Goal: Task Accomplishment & Management: Use online tool/utility

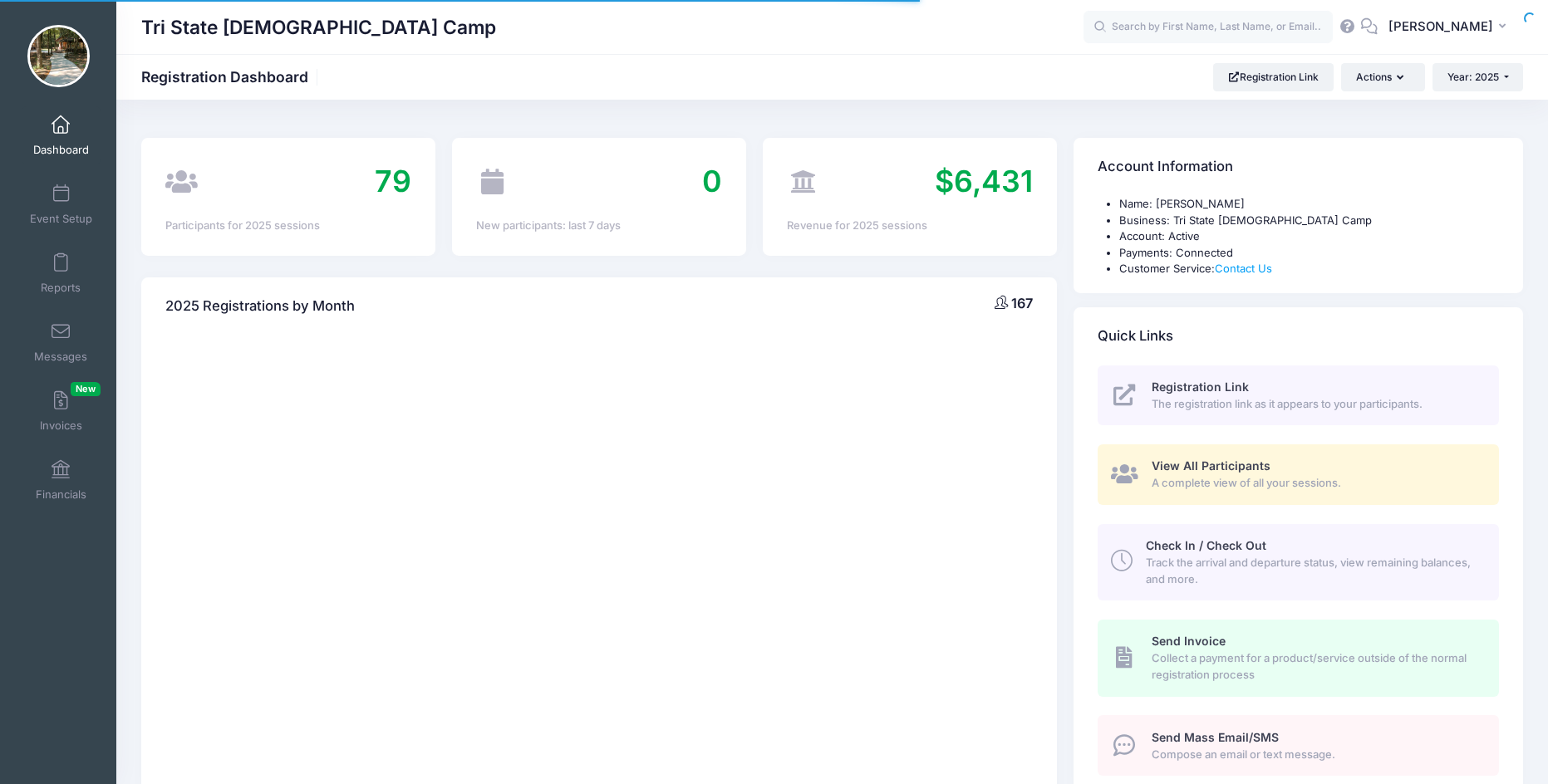
select select
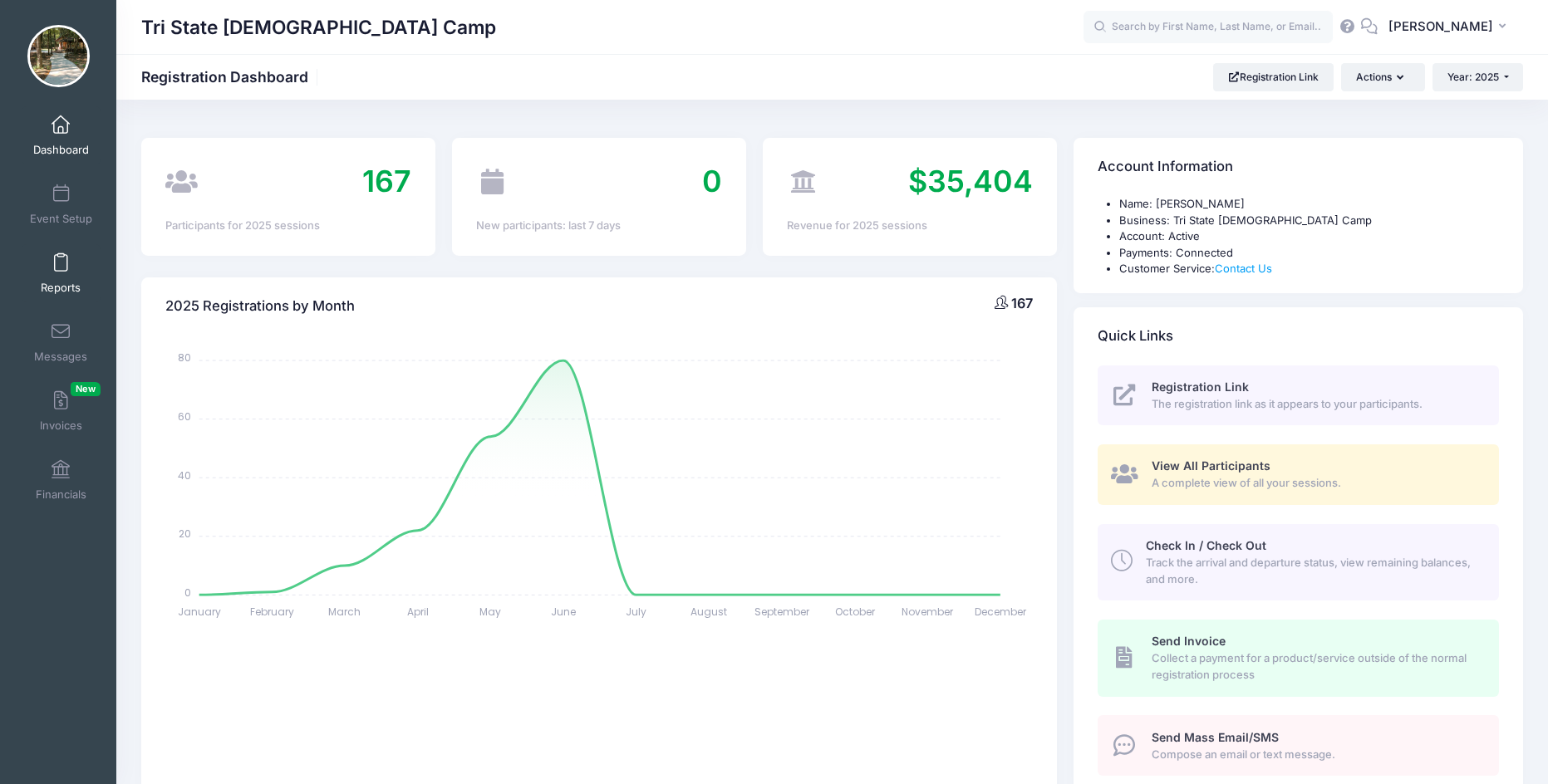
click at [63, 281] on span "Reports" at bounding box center [61, 288] width 40 height 14
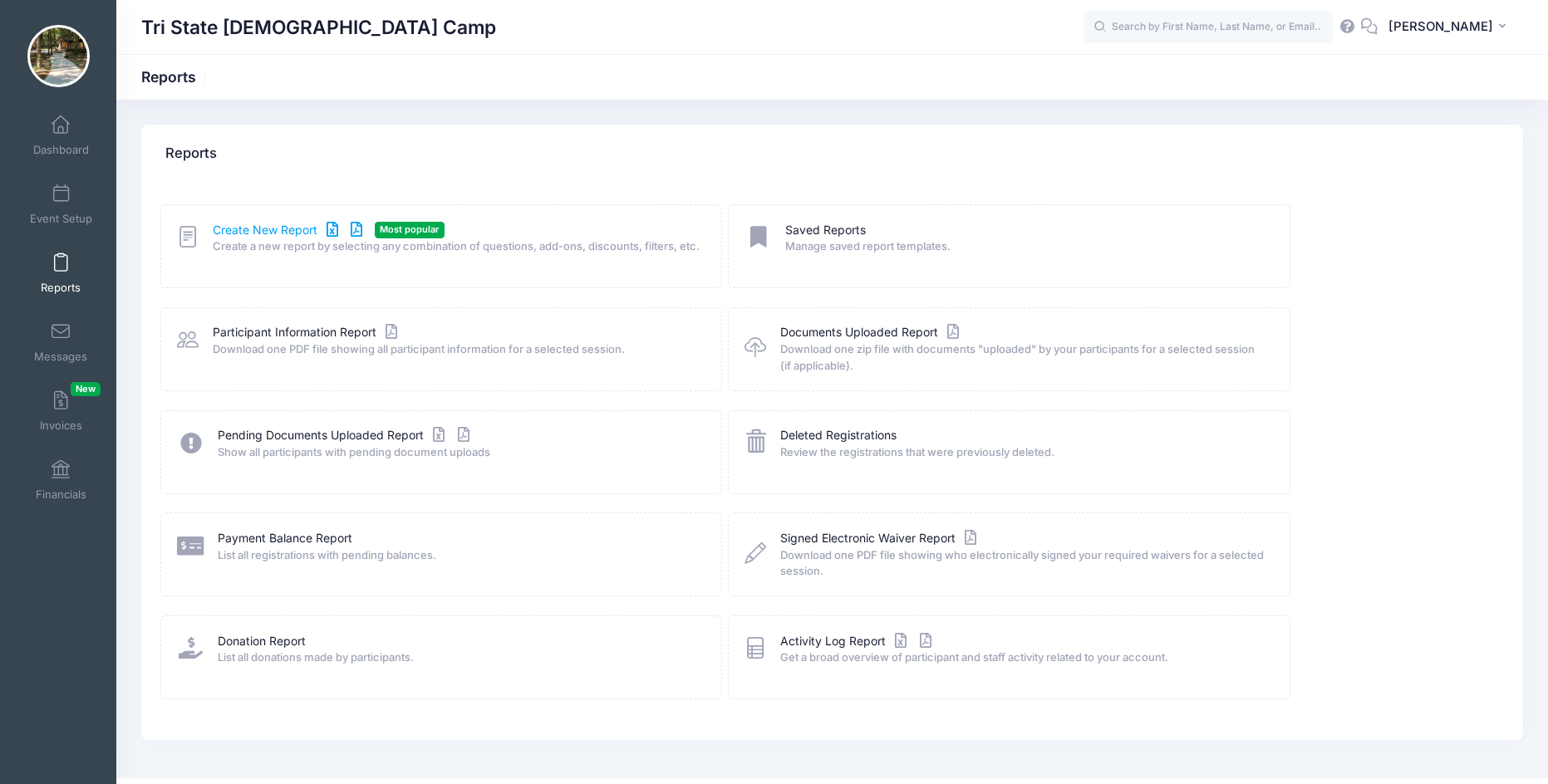
click at [238, 236] on link "Create New Report" at bounding box center [290, 231] width 154 height 17
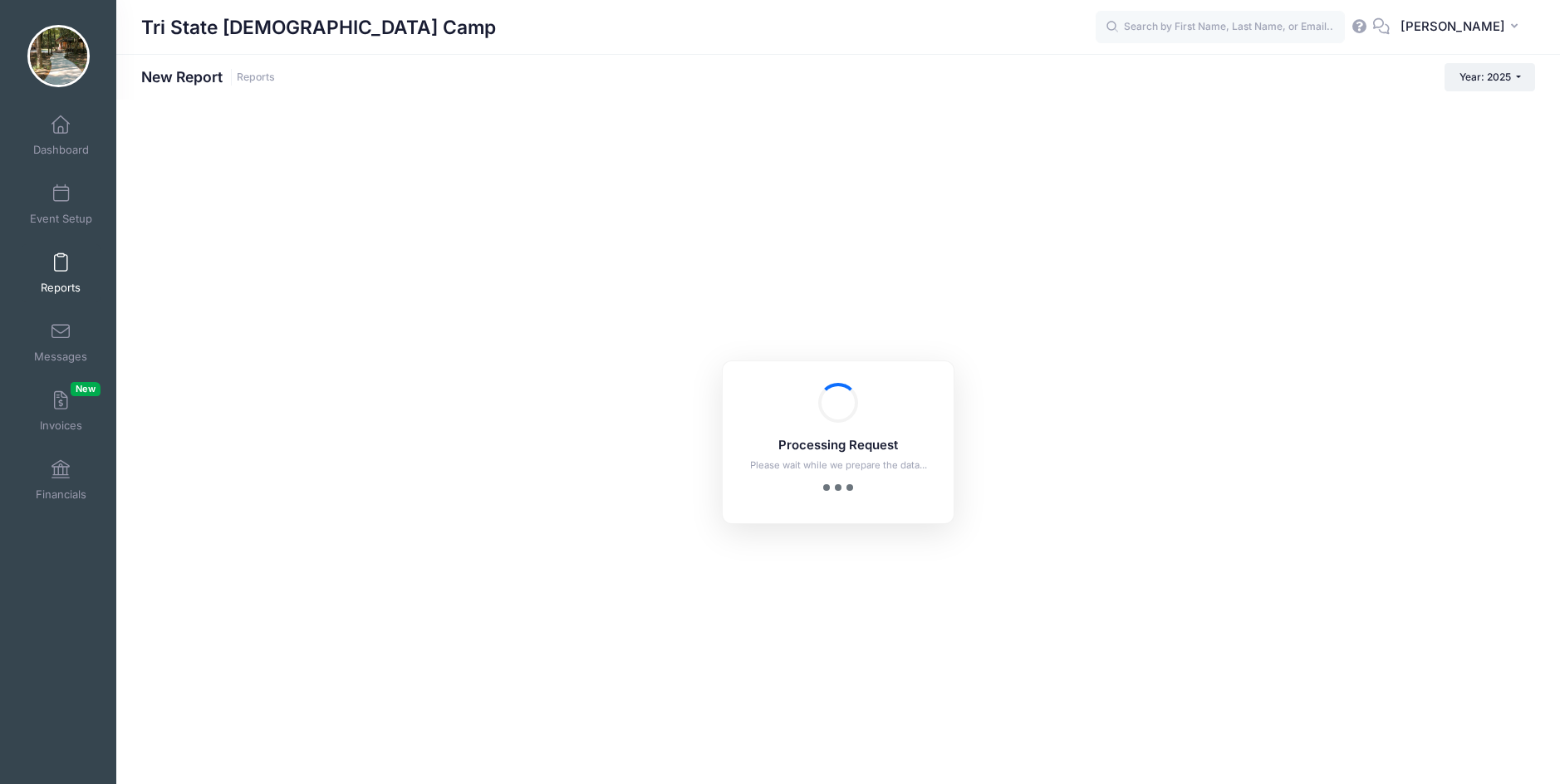
checkbox input "true"
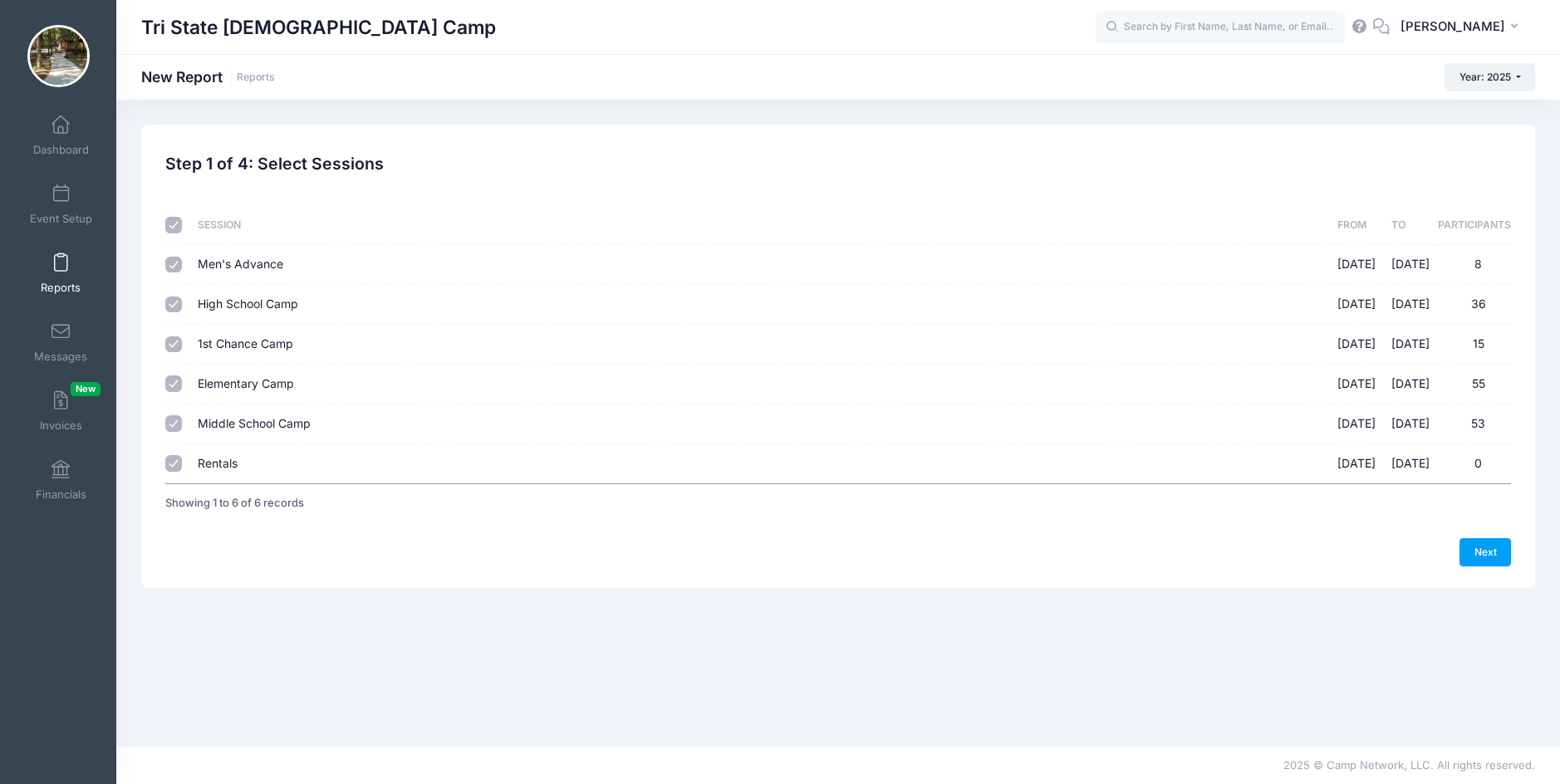
click at [171, 262] on input "Men's Advance 03/21/2025 - 03/22/2025 8" at bounding box center [172, 264] width 16 height 16
checkbox input "false"
click at [172, 463] on input "Rentals 08/01/2025 - 12/31/2027 0" at bounding box center [172, 463] width 16 height 16
checkbox input "false"
drag, startPoint x: 1492, startPoint y: 550, endPoint x: 627, endPoint y: 343, distance: 889.4
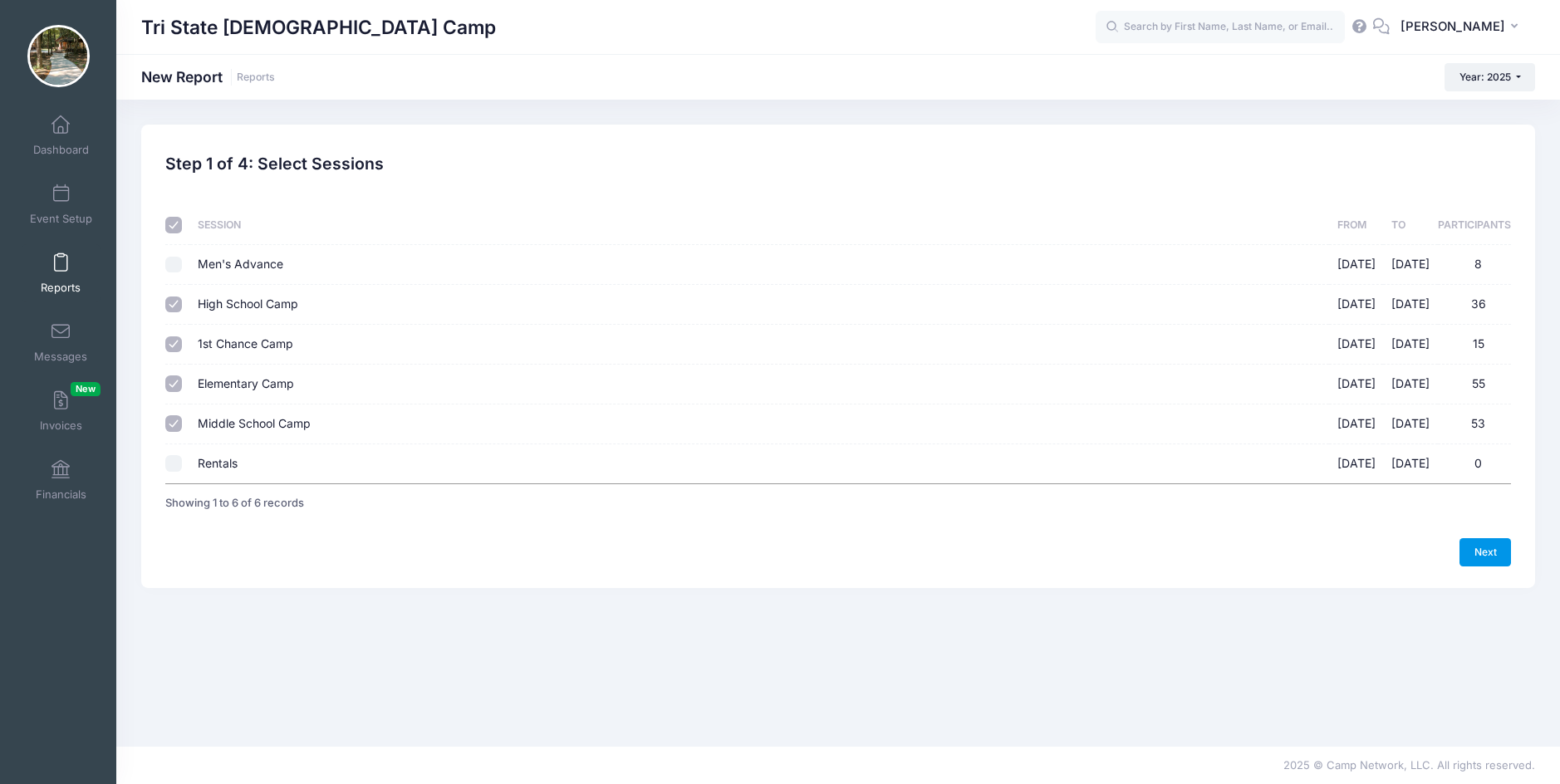
click at [1490, 550] on link "Next" at bounding box center [1486, 553] width 51 height 29
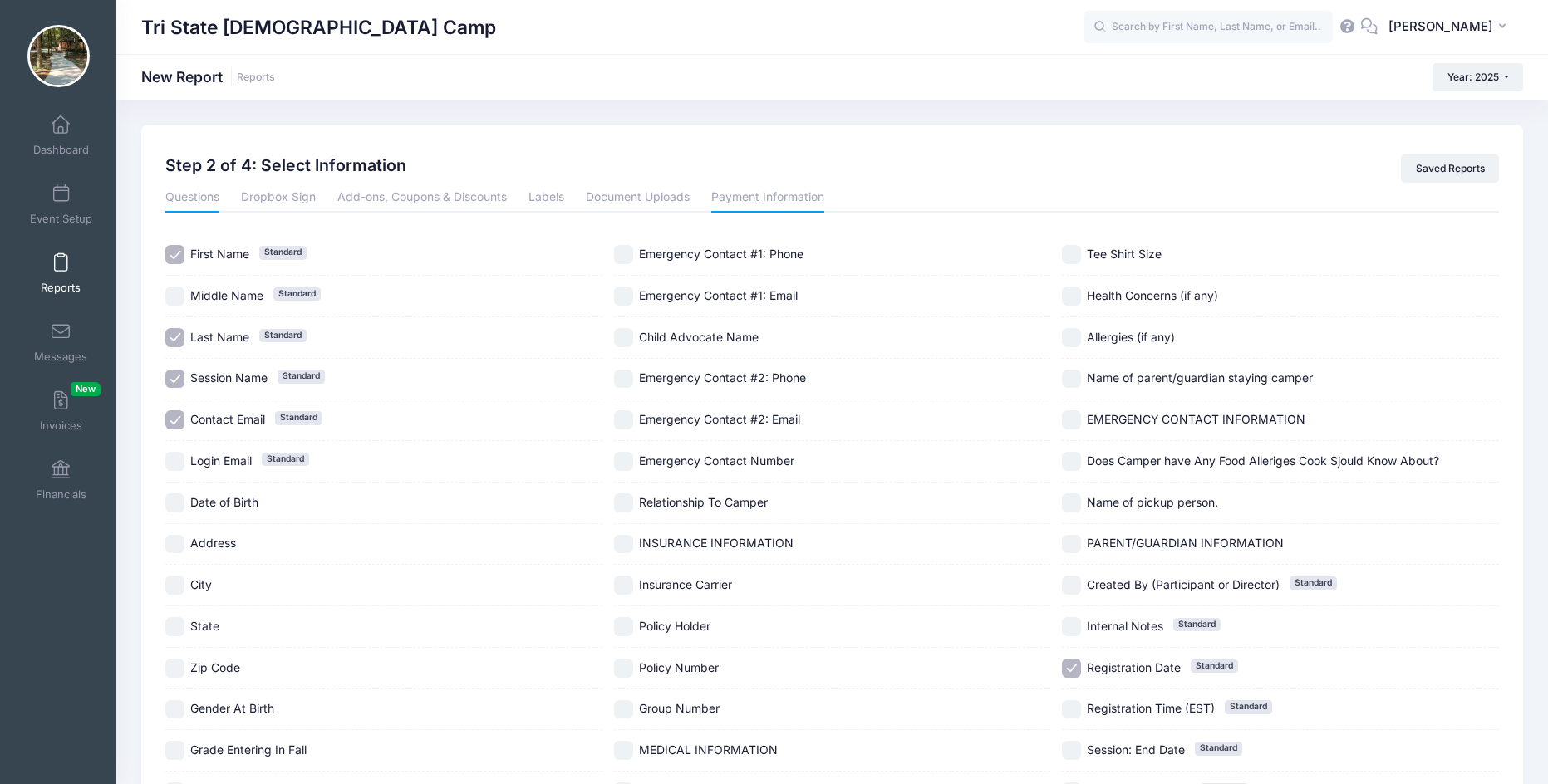
click at [743, 194] on link "Payment Information" at bounding box center [767, 197] width 113 height 30
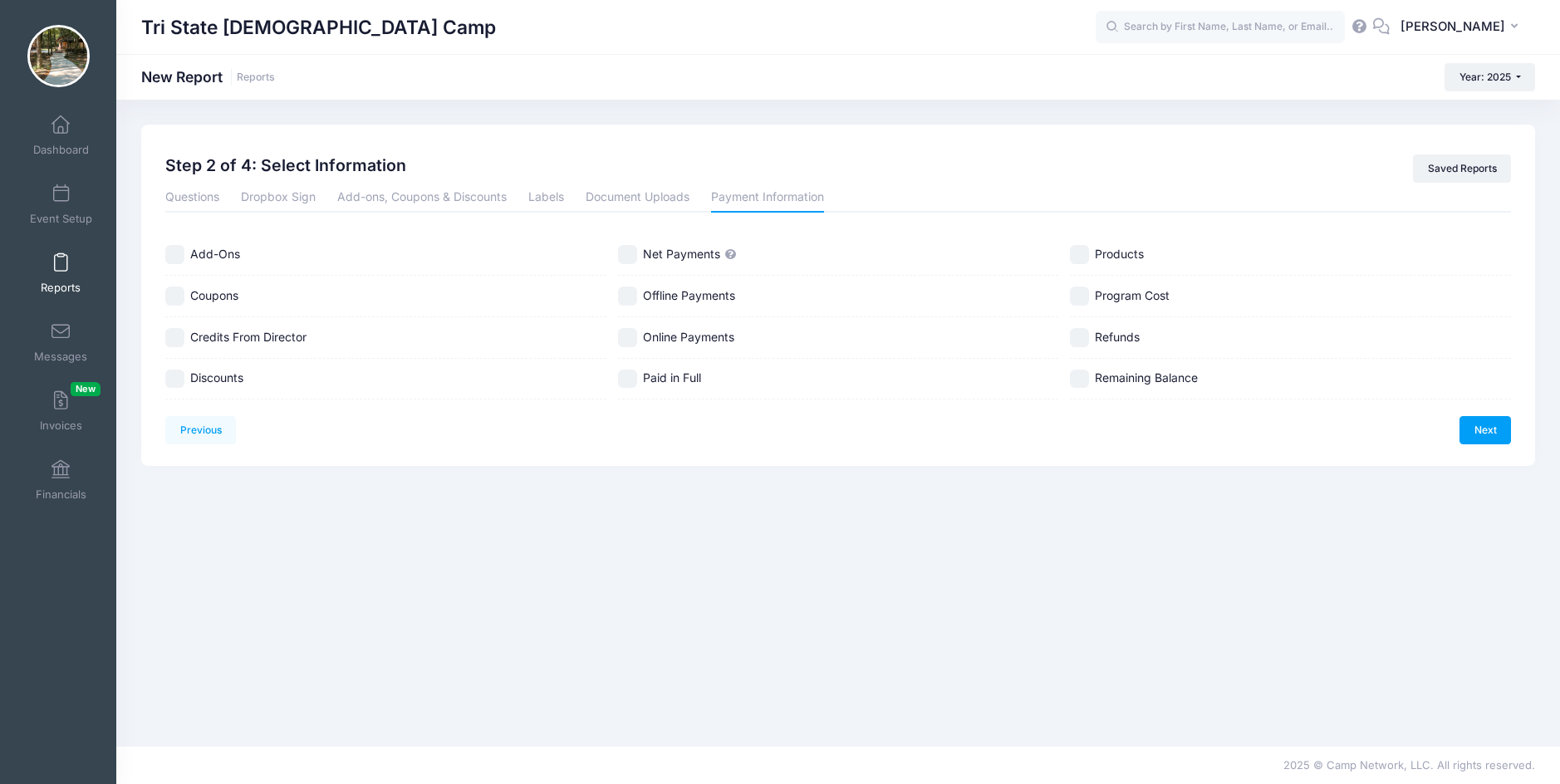
click at [178, 341] on input "Credits From Director" at bounding box center [174, 337] width 19 height 19
checkbox input "true"
click at [177, 379] on input "Discounts" at bounding box center [174, 379] width 19 height 19
checkbox input "true"
click at [1485, 421] on link "Next" at bounding box center [1486, 431] width 51 height 29
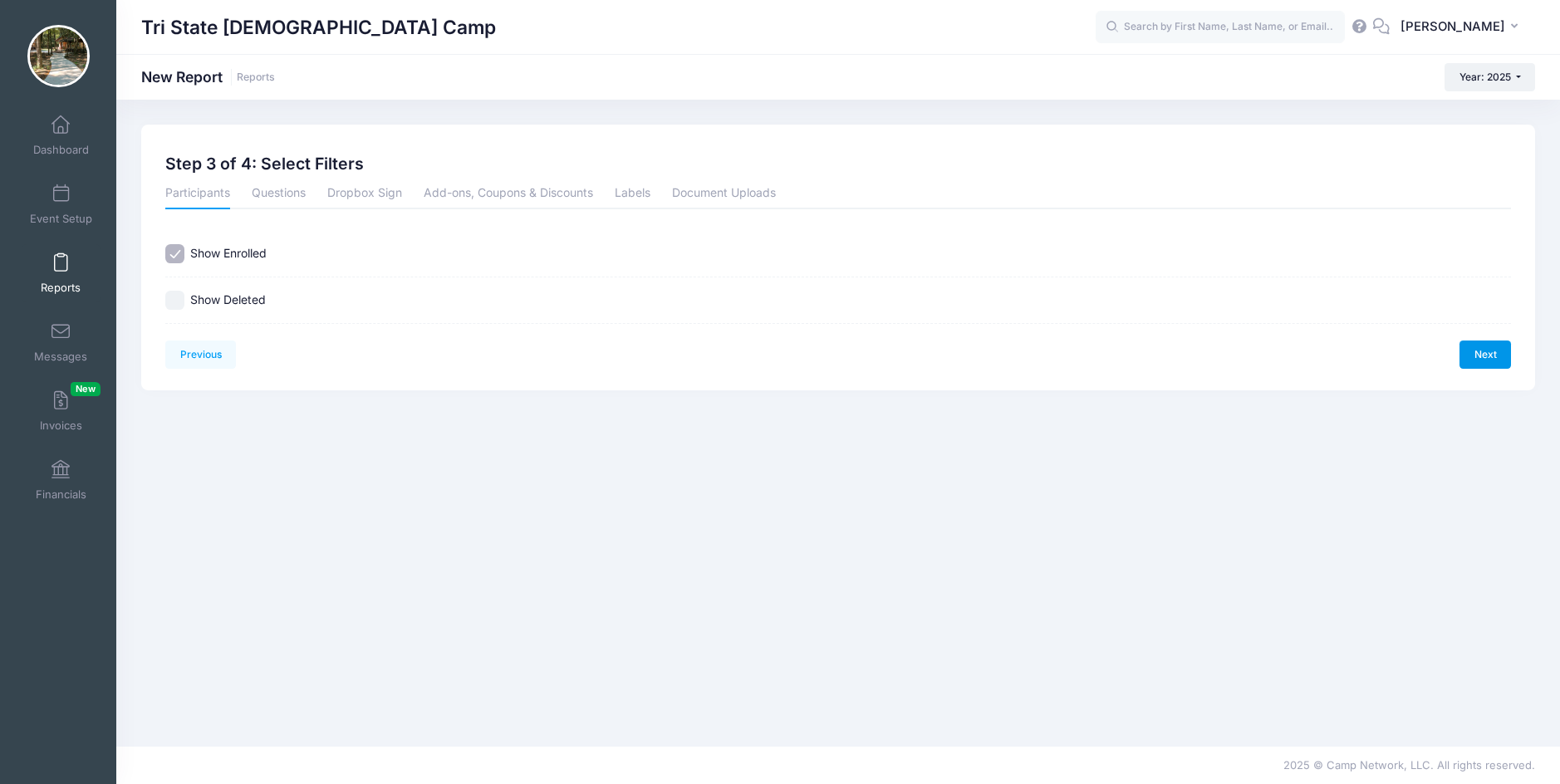
click at [1484, 352] on link "Next" at bounding box center [1486, 354] width 51 height 29
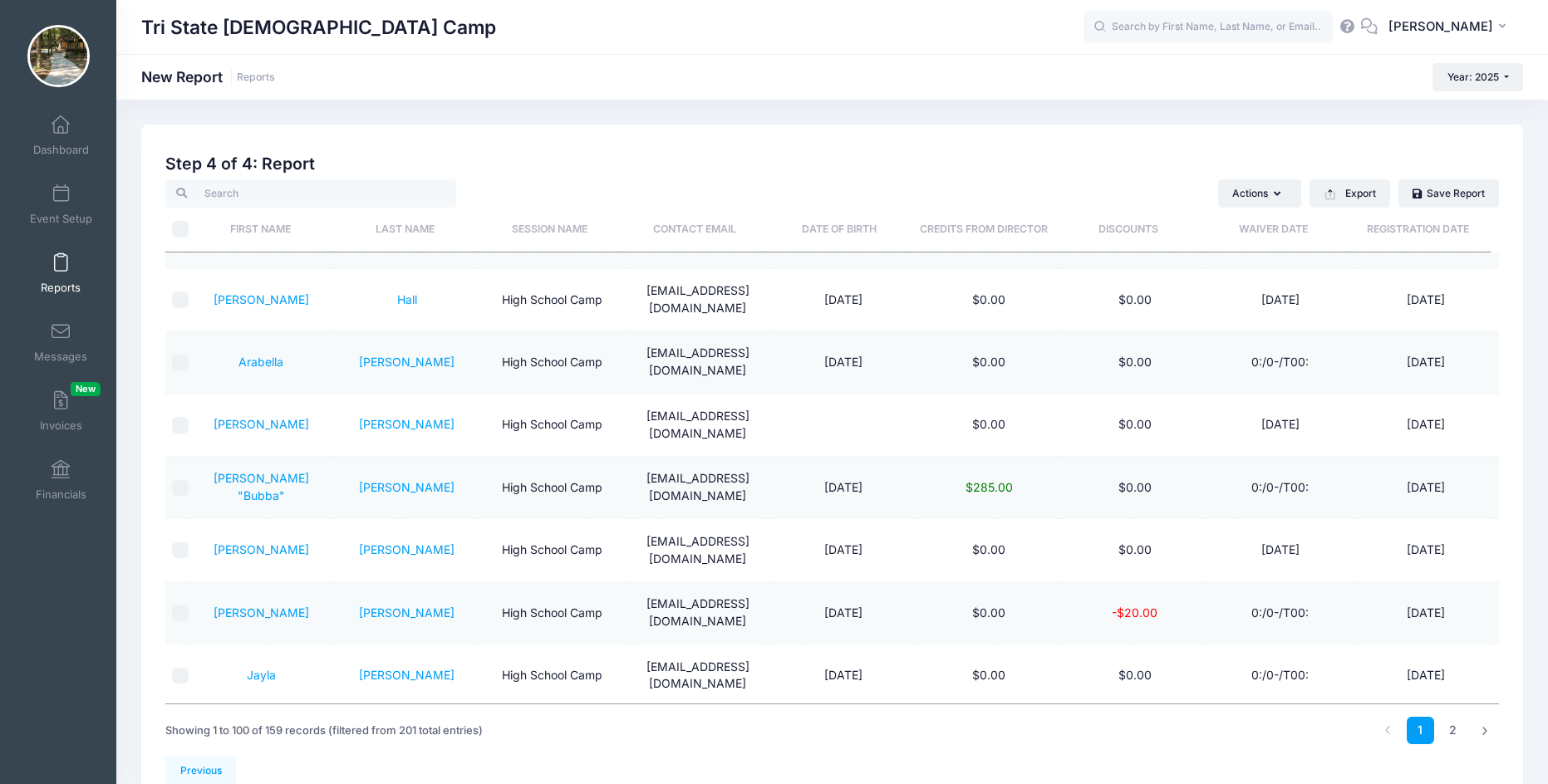
scroll to position [633, 0]
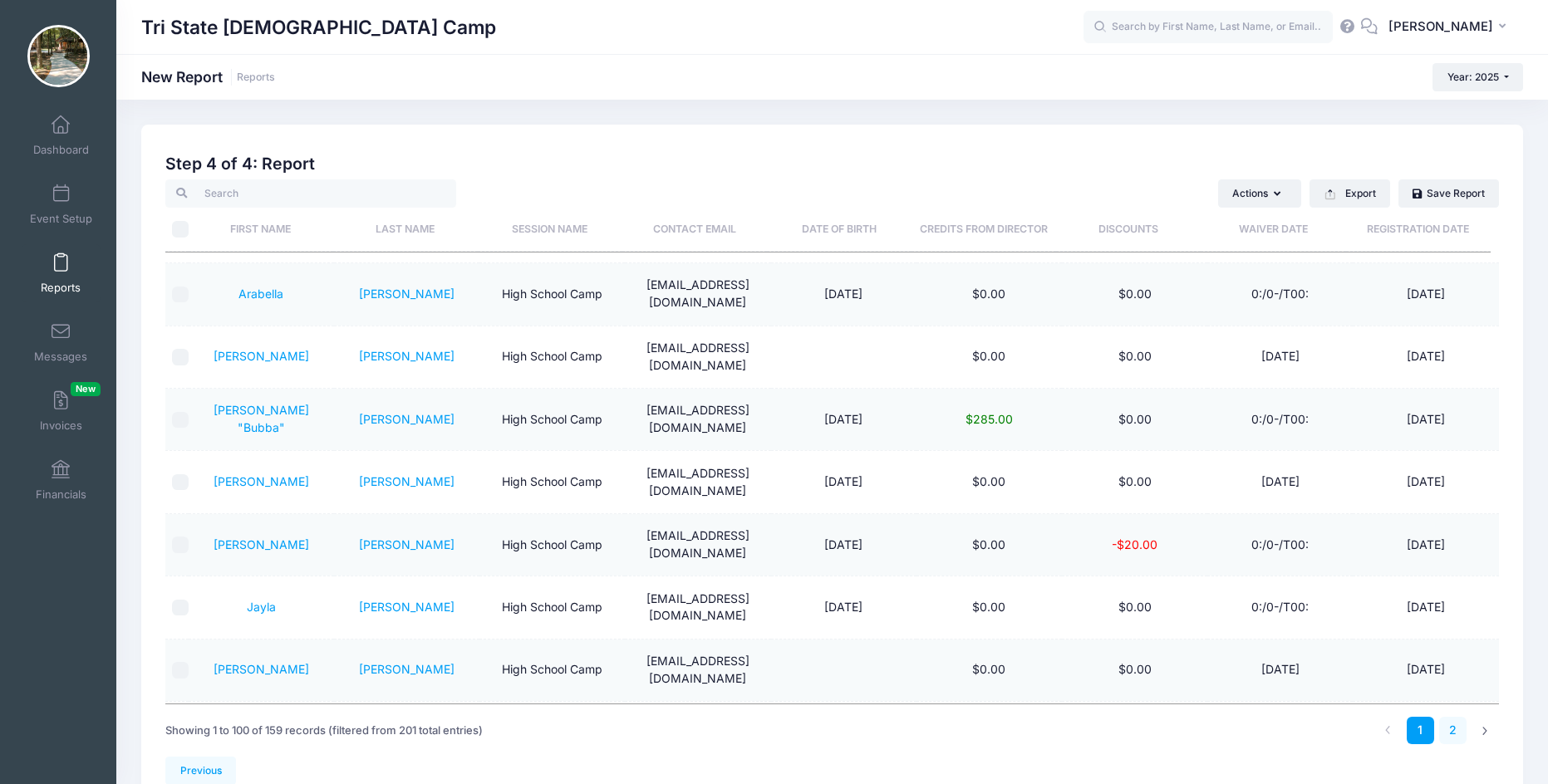
click at [1456, 730] on link "2" at bounding box center [1453, 730] width 28 height 28
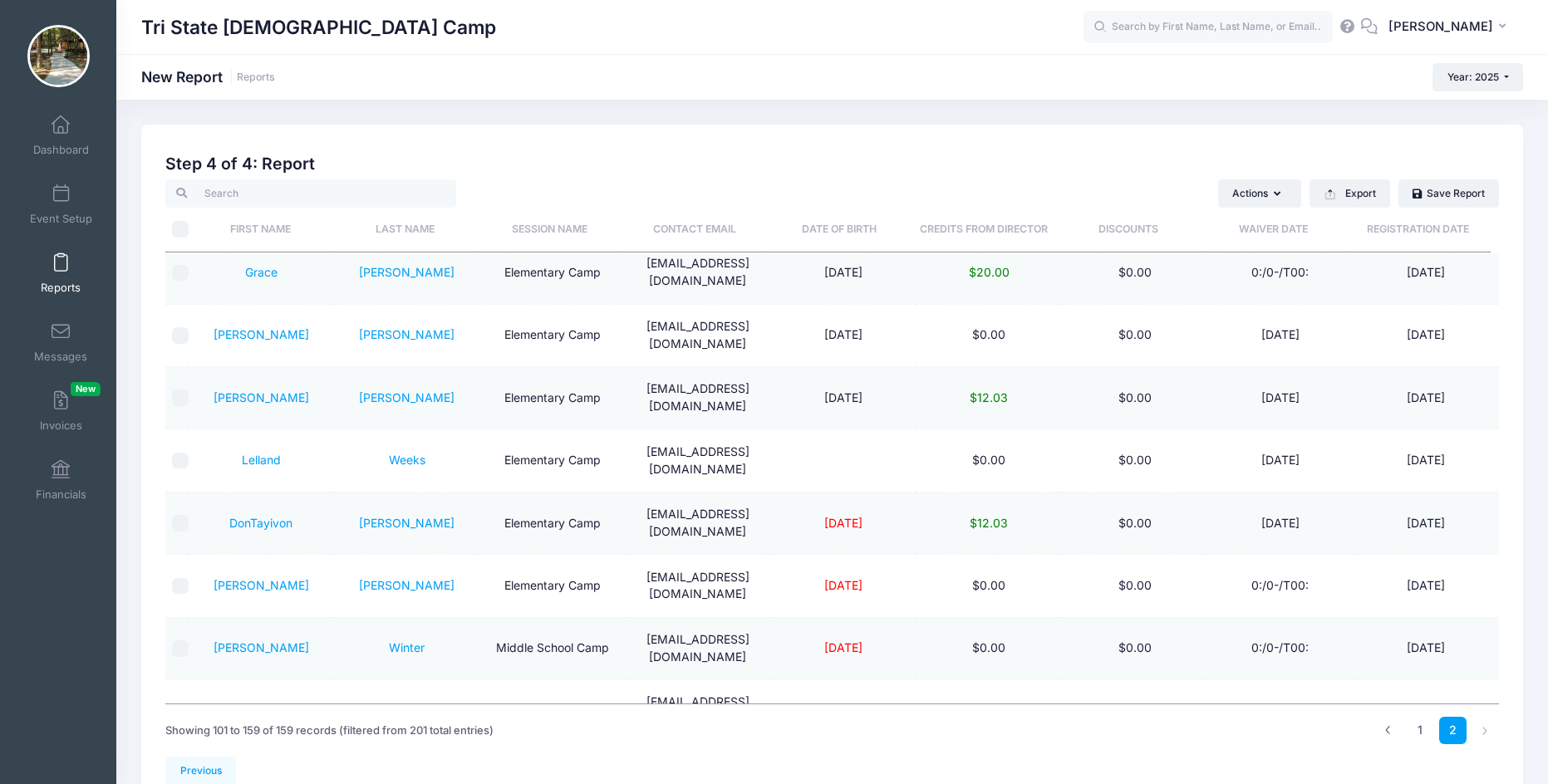
scroll to position [0, 0]
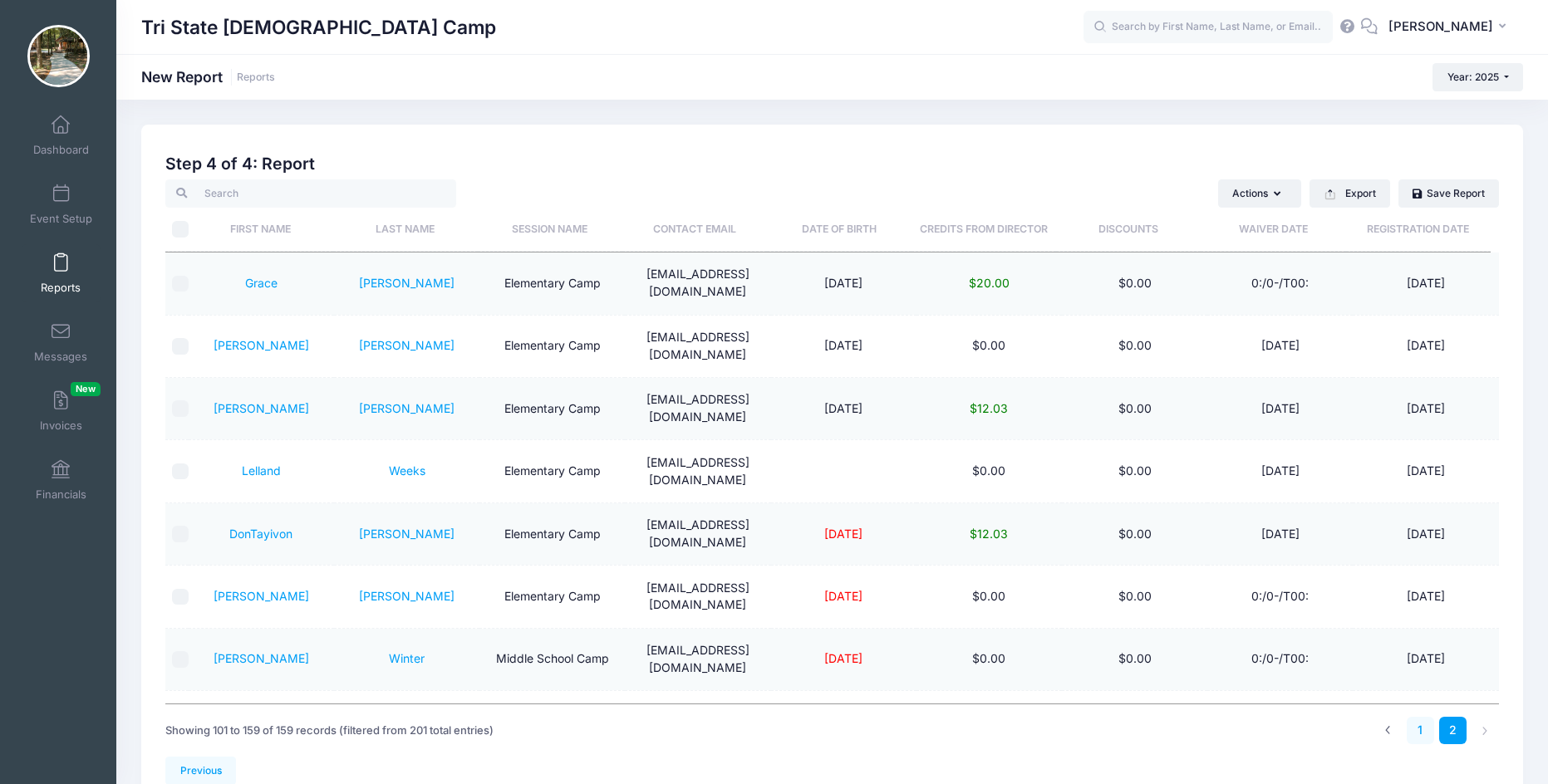
click at [1424, 734] on link "1" at bounding box center [1420, 730] width 28 height 28
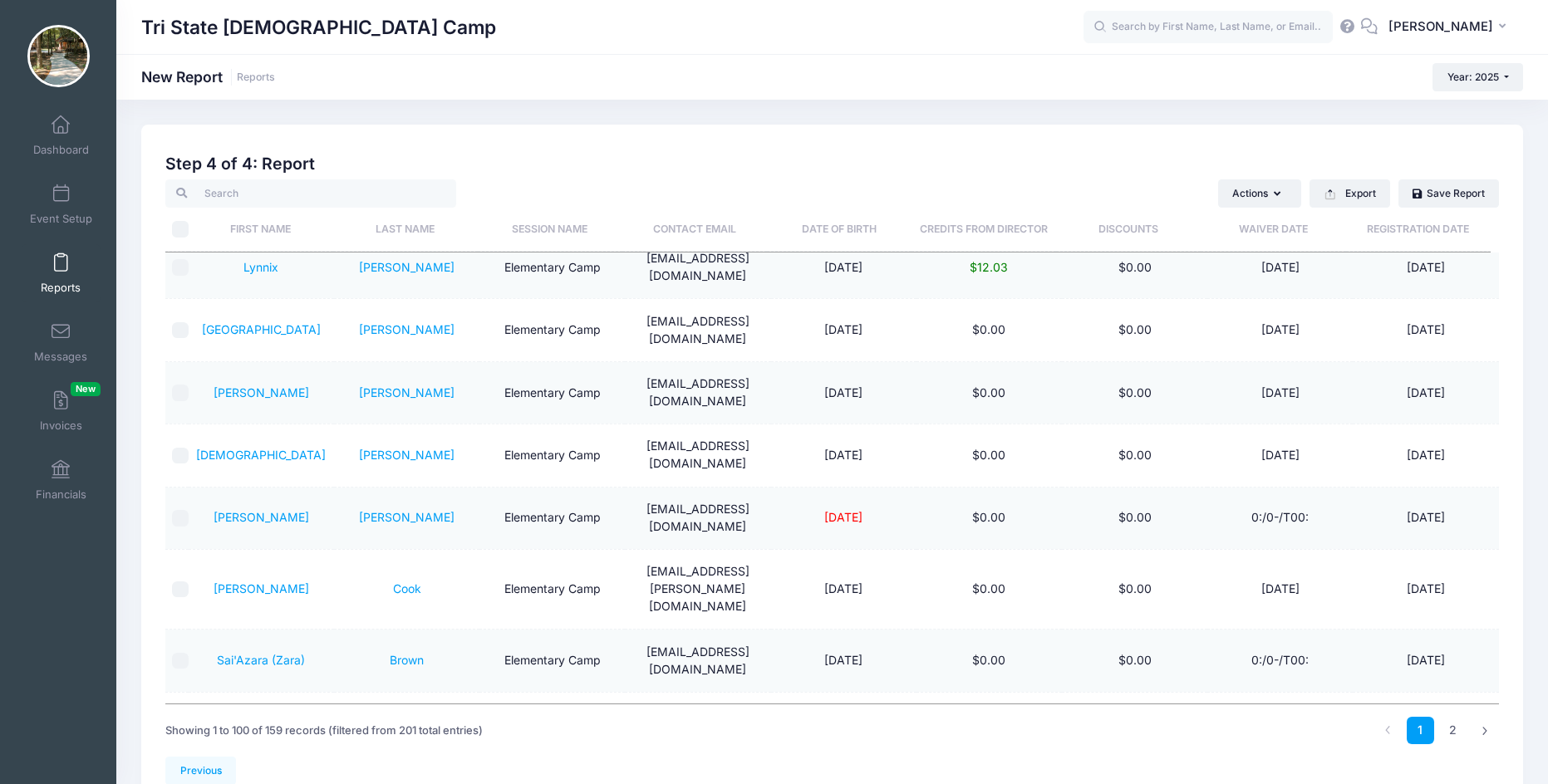
scroll to position [5412, 0]
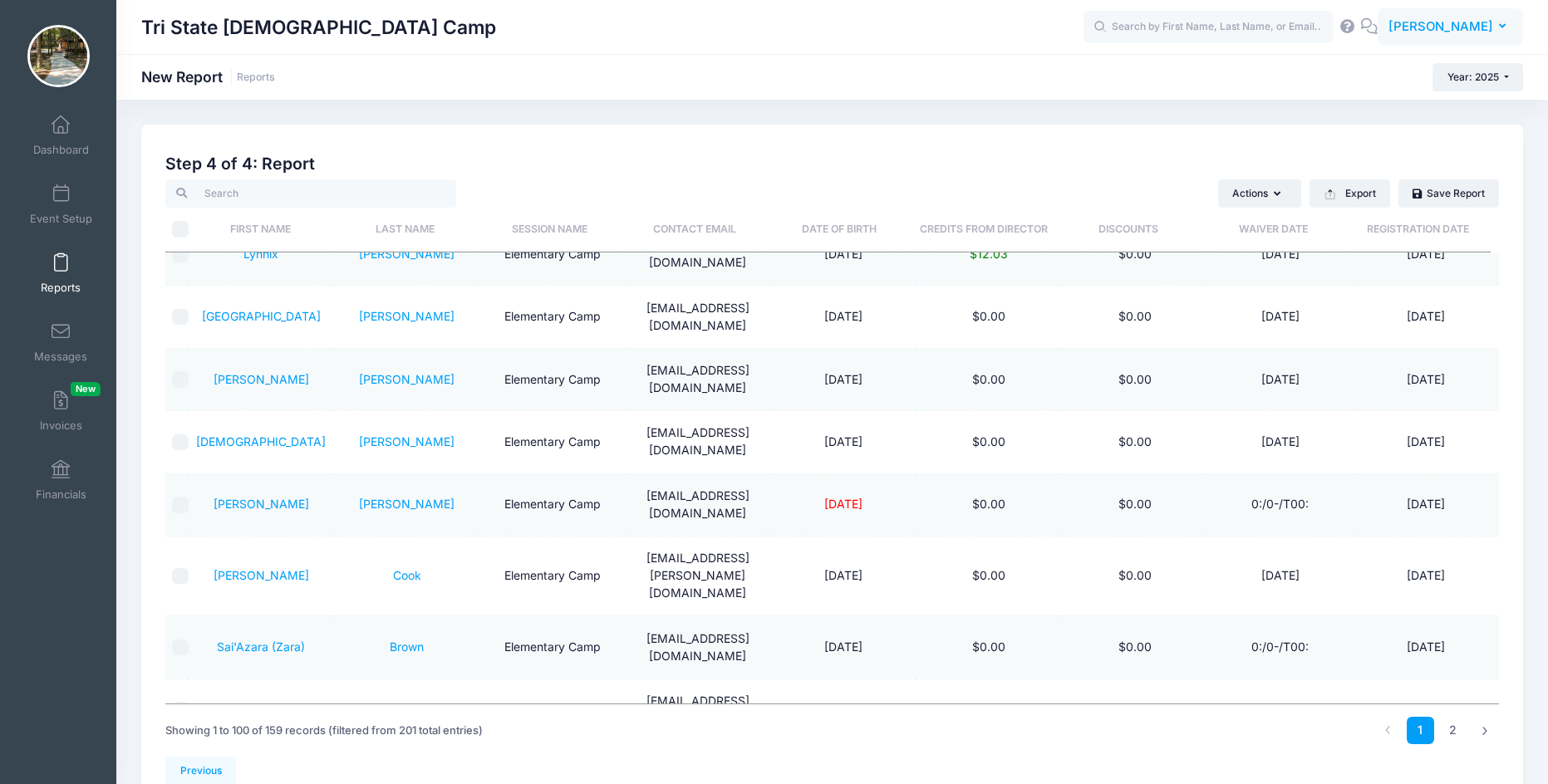
click at [1488, 28] on span "[PERSON_NAME]" at bounding box center [1441, 26] width 105 height 18
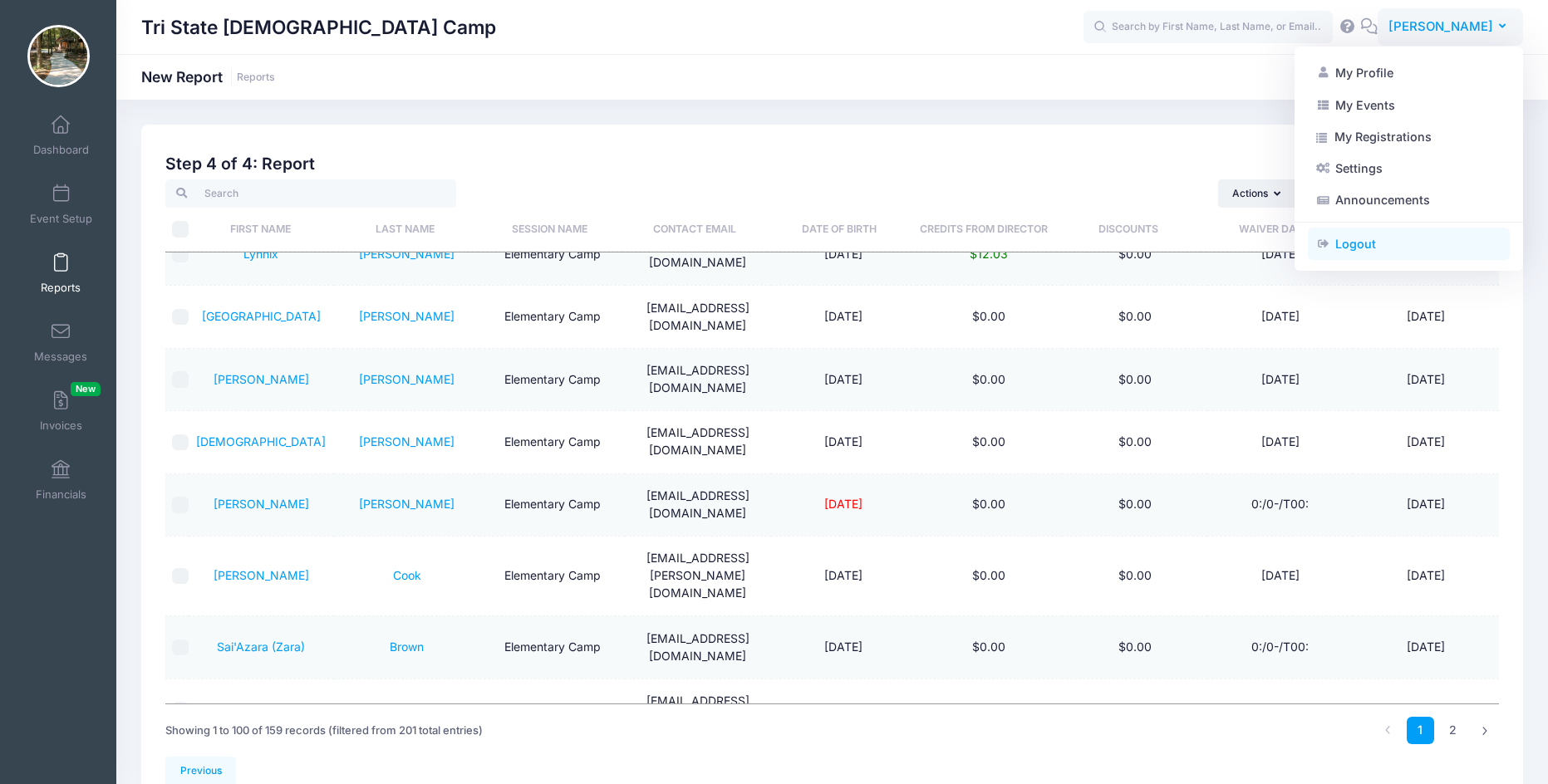
click at [1345, 243] on link "Logout" at bounding box center [1409, 244] width 202 height 31
